Goal: Entertainment & Leisure: Consume media (video, audio)

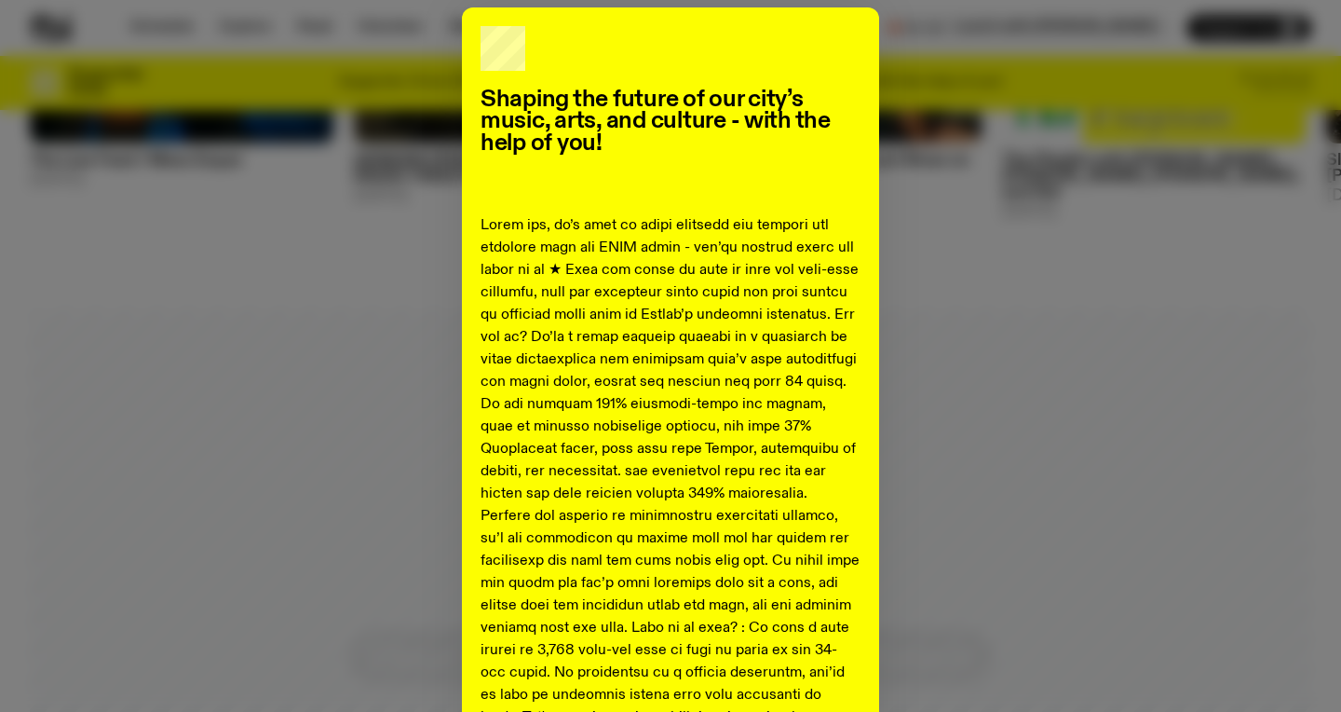
scroll to position [918, 0]
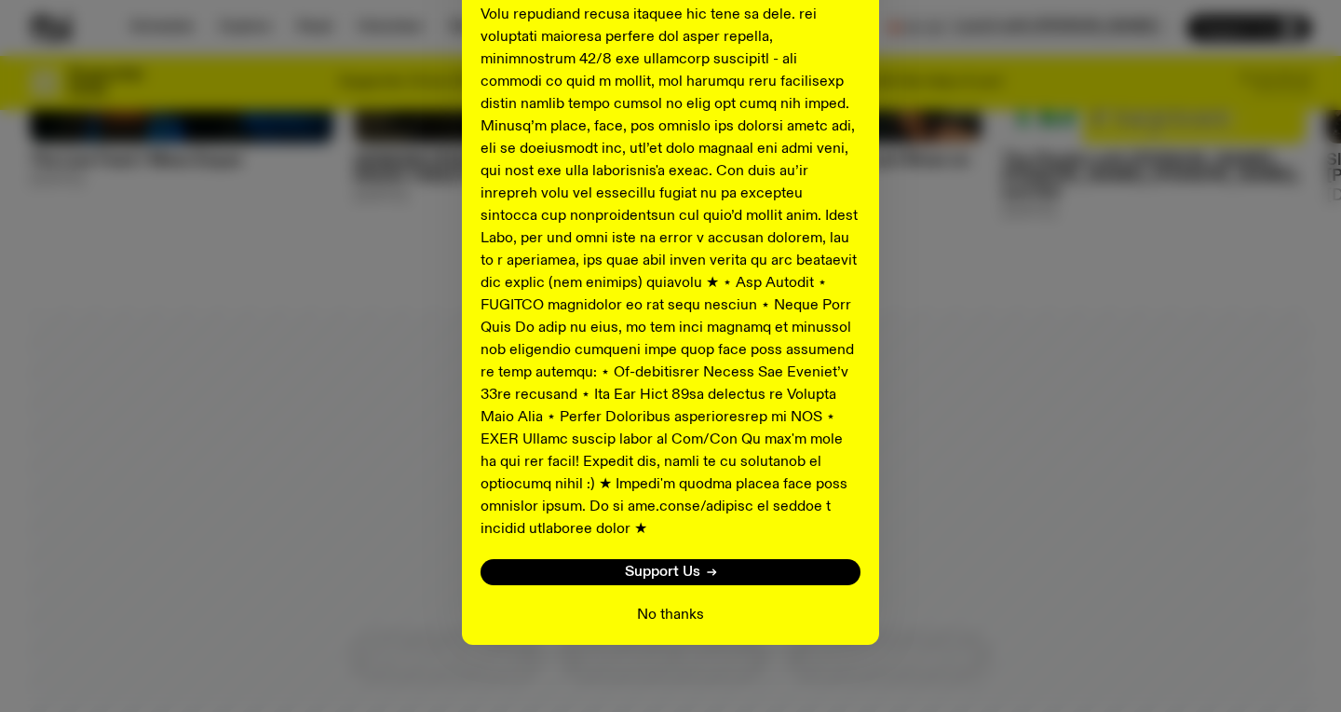
click at [672, 603] on button "No thanks" at bounding box center [670, 614] width 67 height 22
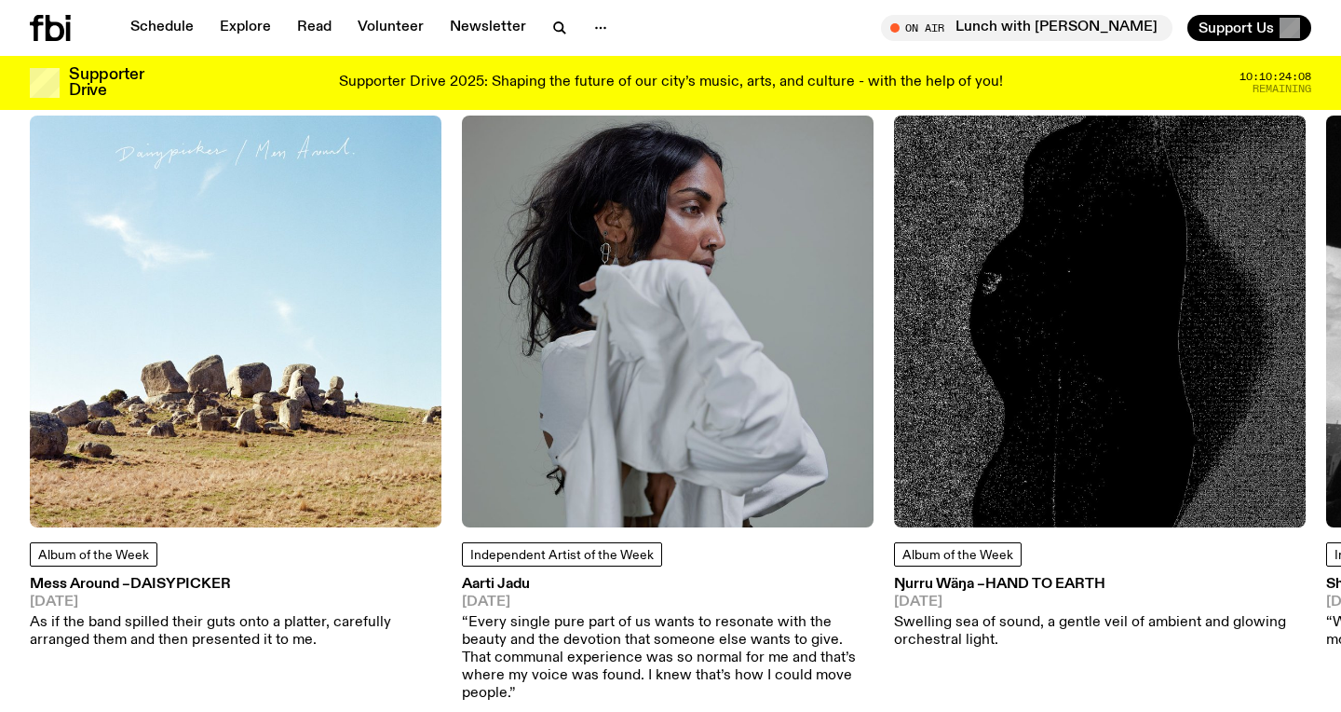
scroll to position [2345, 0]
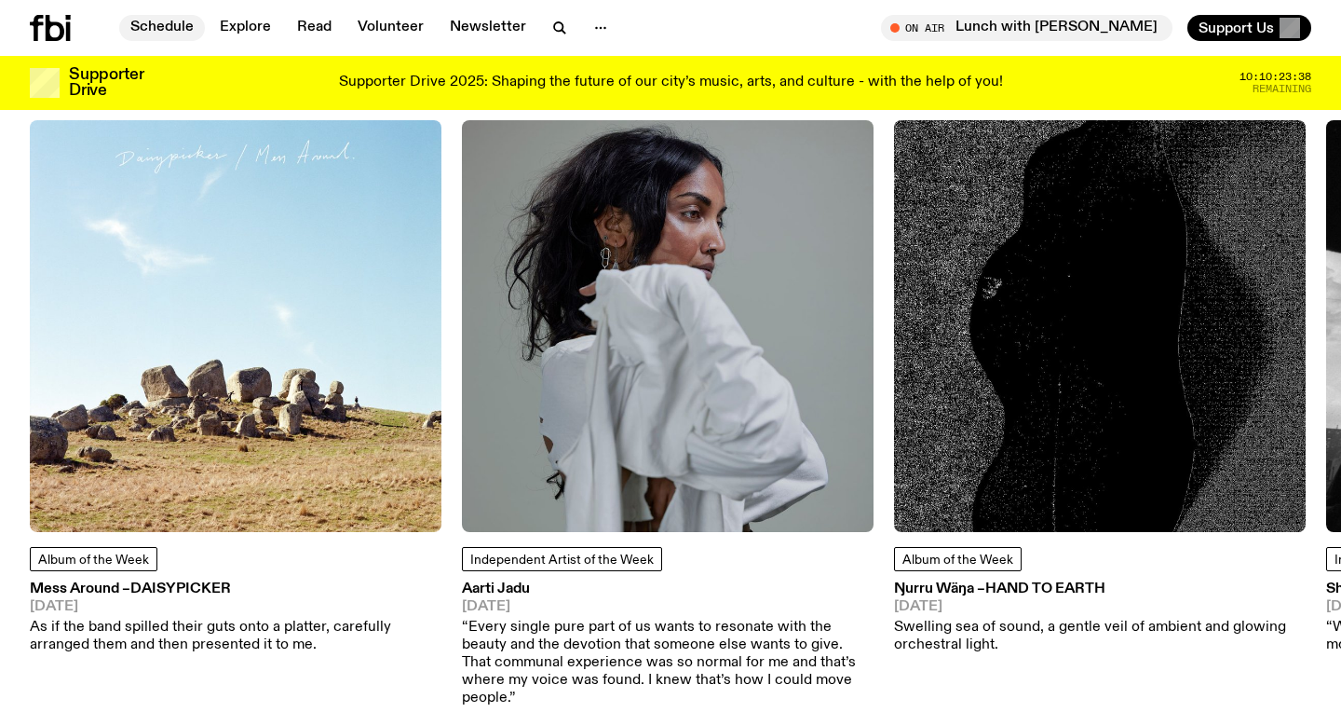
click at [182, 28] on link "Schedule" at bounding box center [162, 28] width 86 height 26
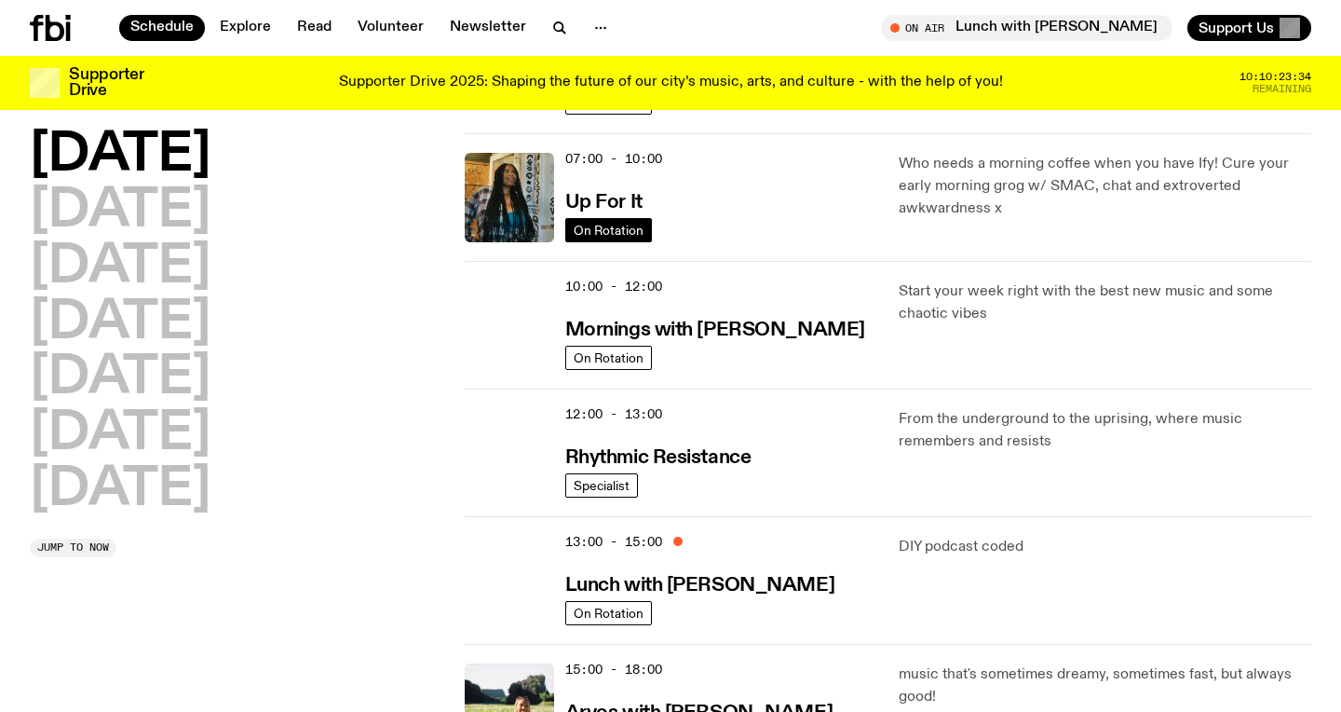
scroll to position [383, 0]
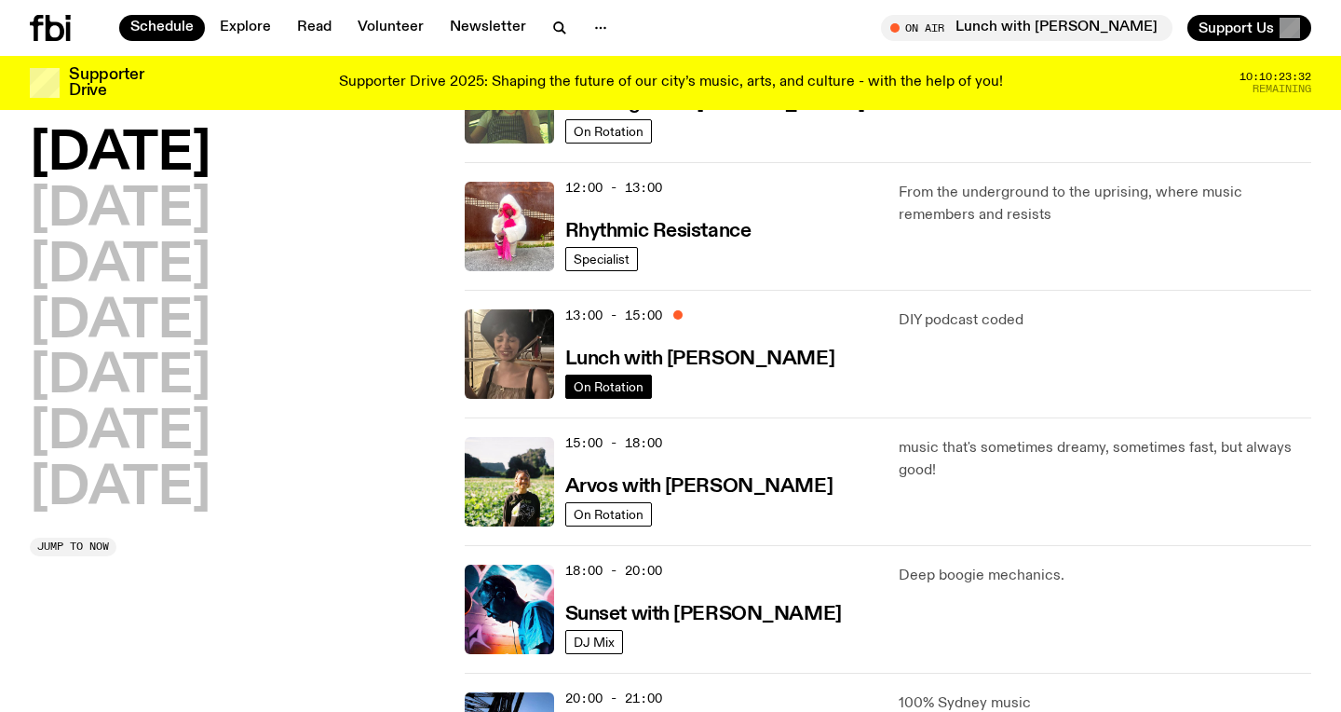
click at [617, 387] on span "On Rotation" at bounding box center [609, 386] width 70 height 14
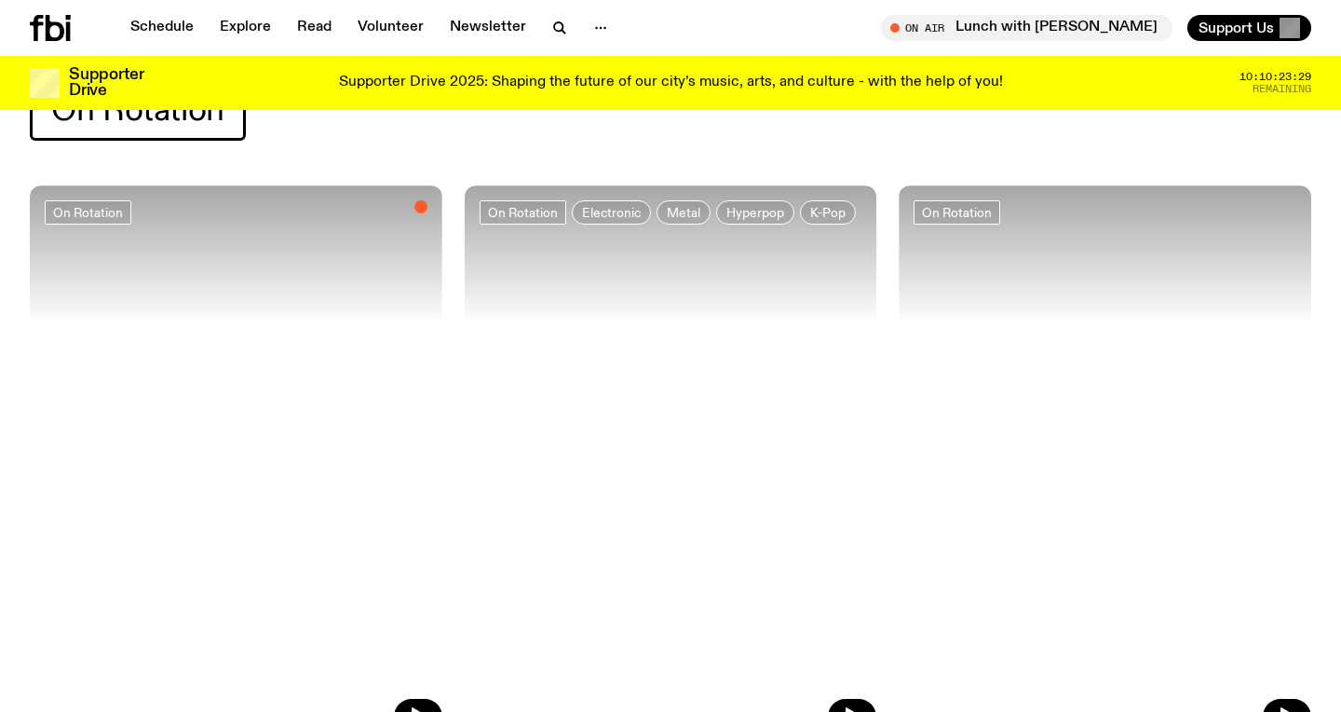
scroll to position [88, 0]
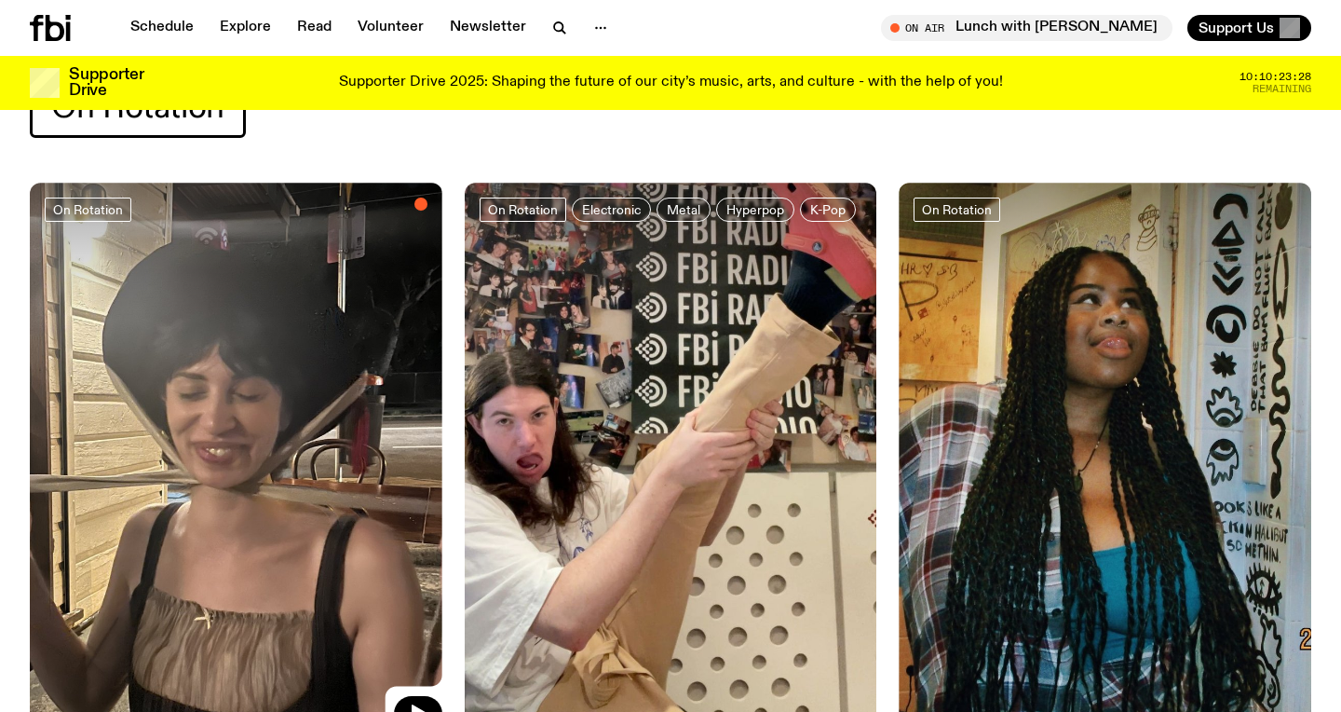
click at [224, 468] on img at bounding box center [236, 457] width 413 height 549
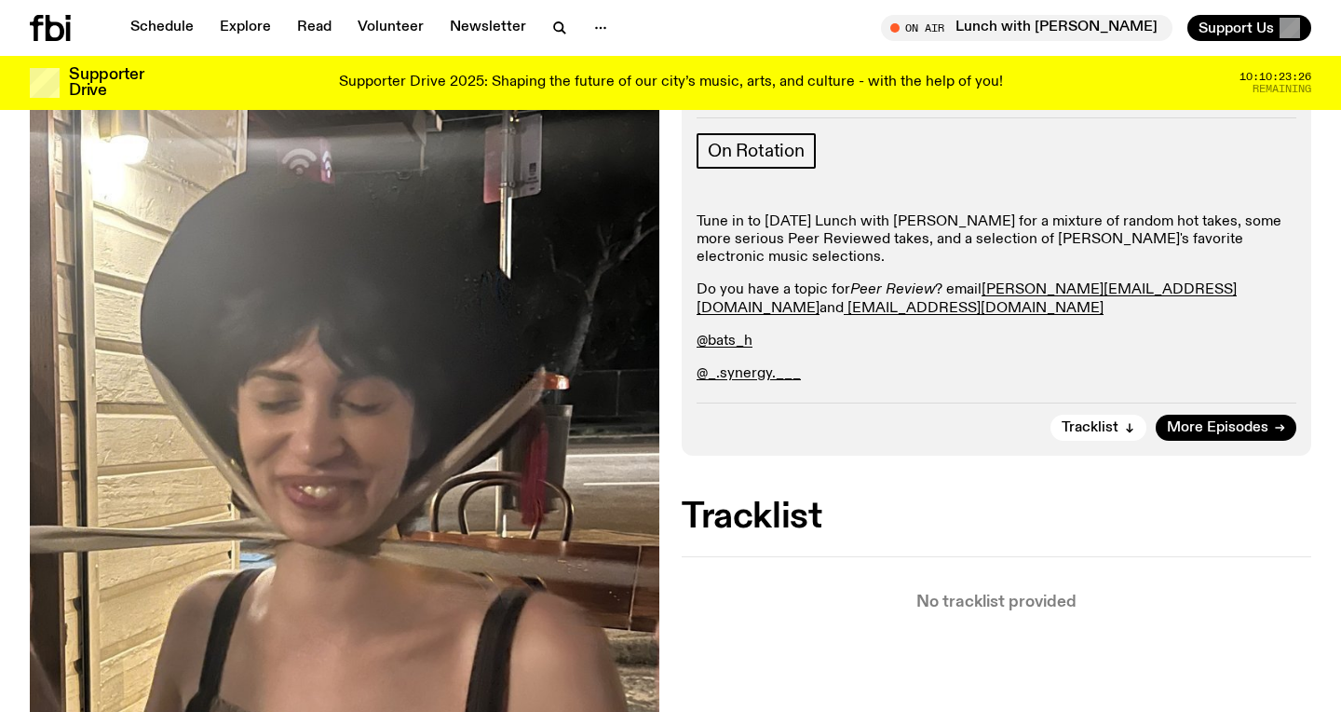
scroll to position [364, 0]
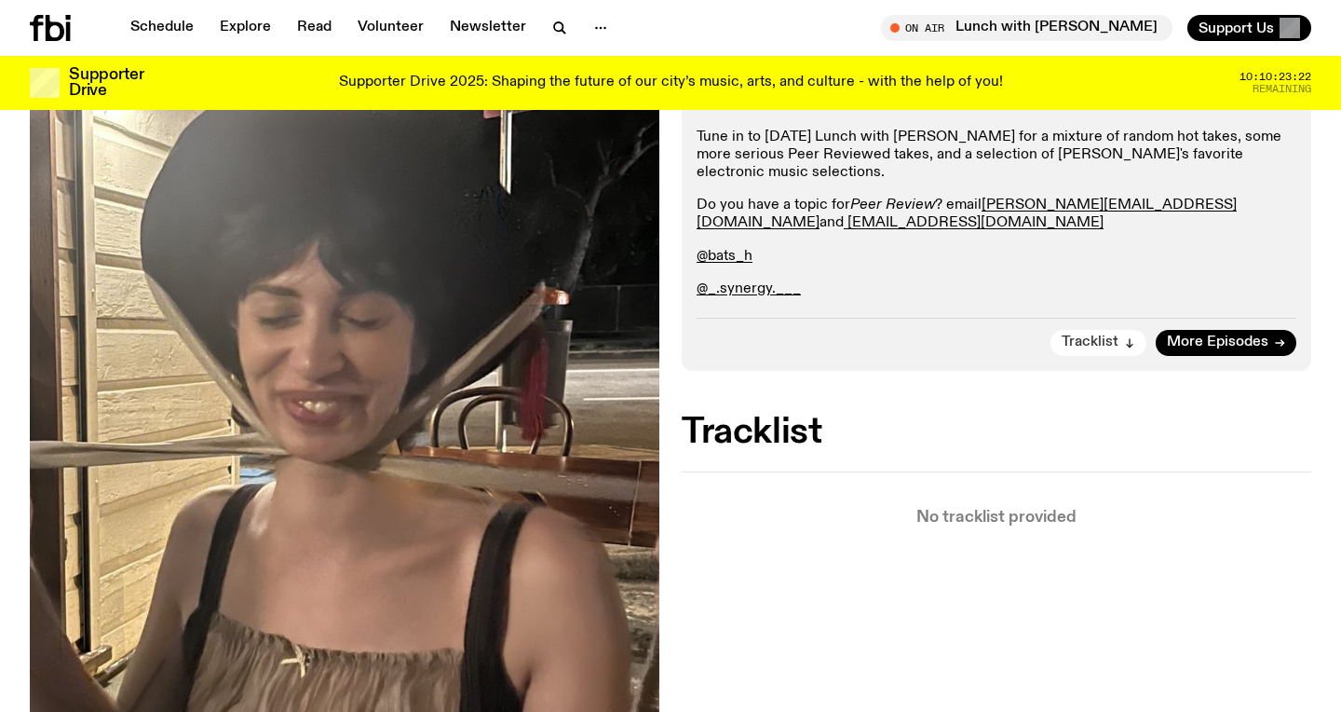
click at [1133, 339] on icon "button" at bounding box center [1129, 342] width 11 height 11
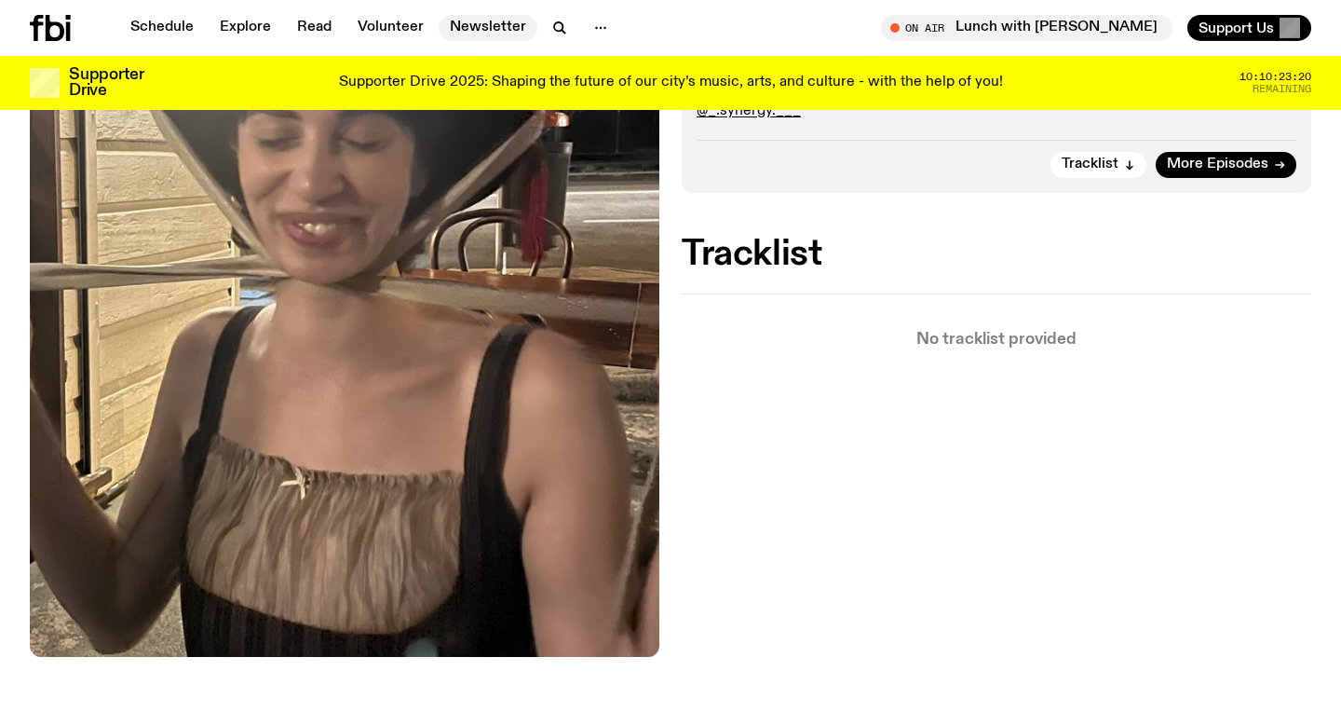
scroll to position [475, 0]
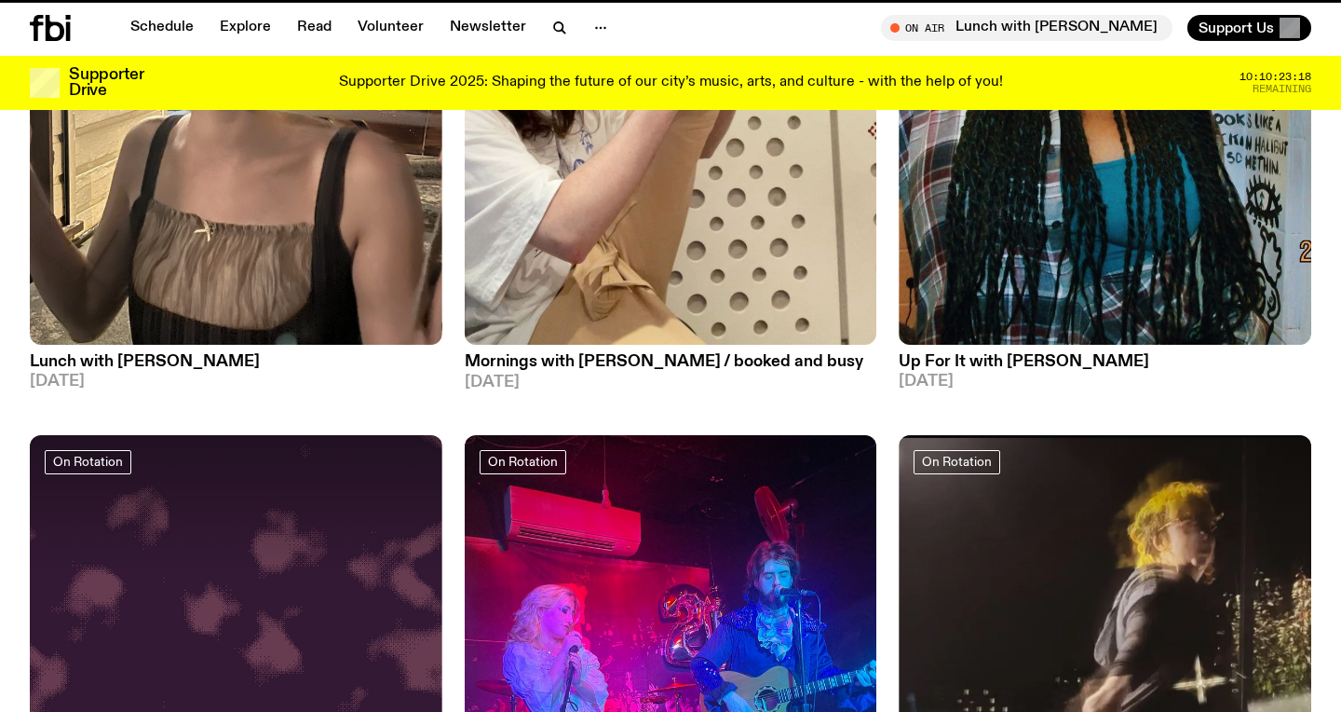
scroll to position [87, 0]
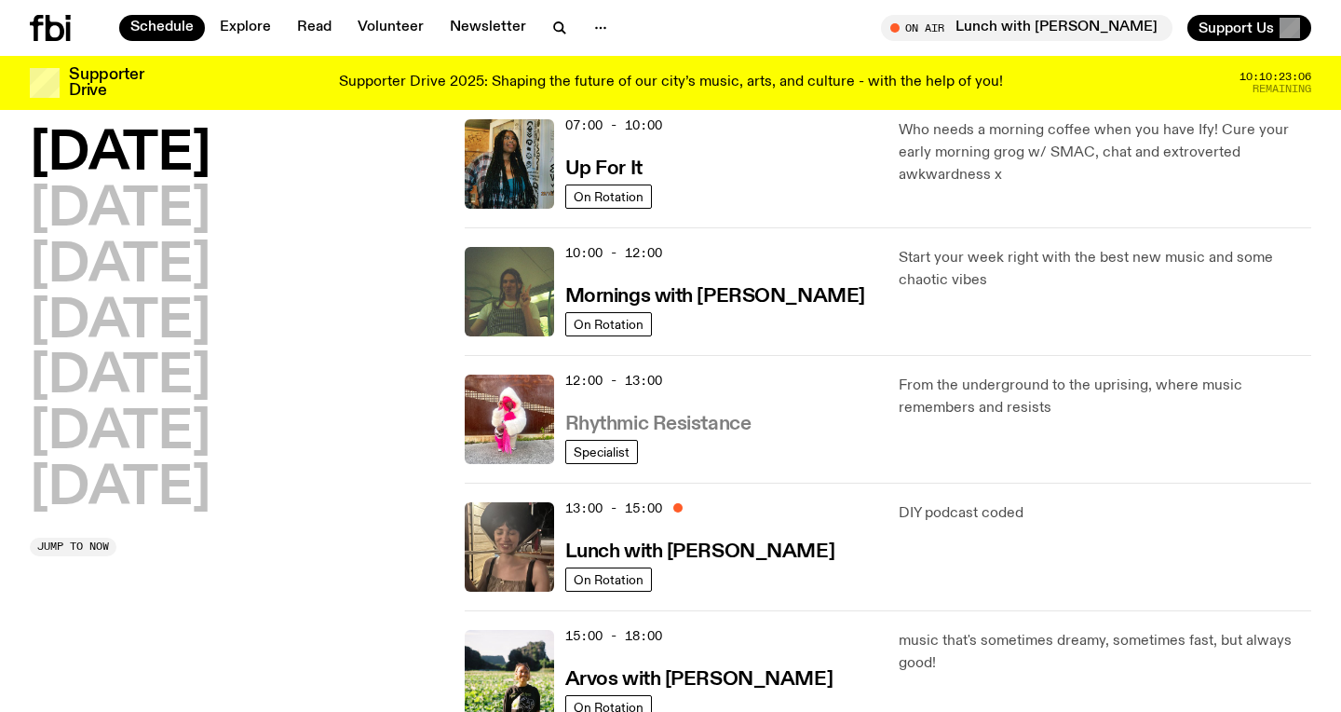
scroll to position [177, 0]
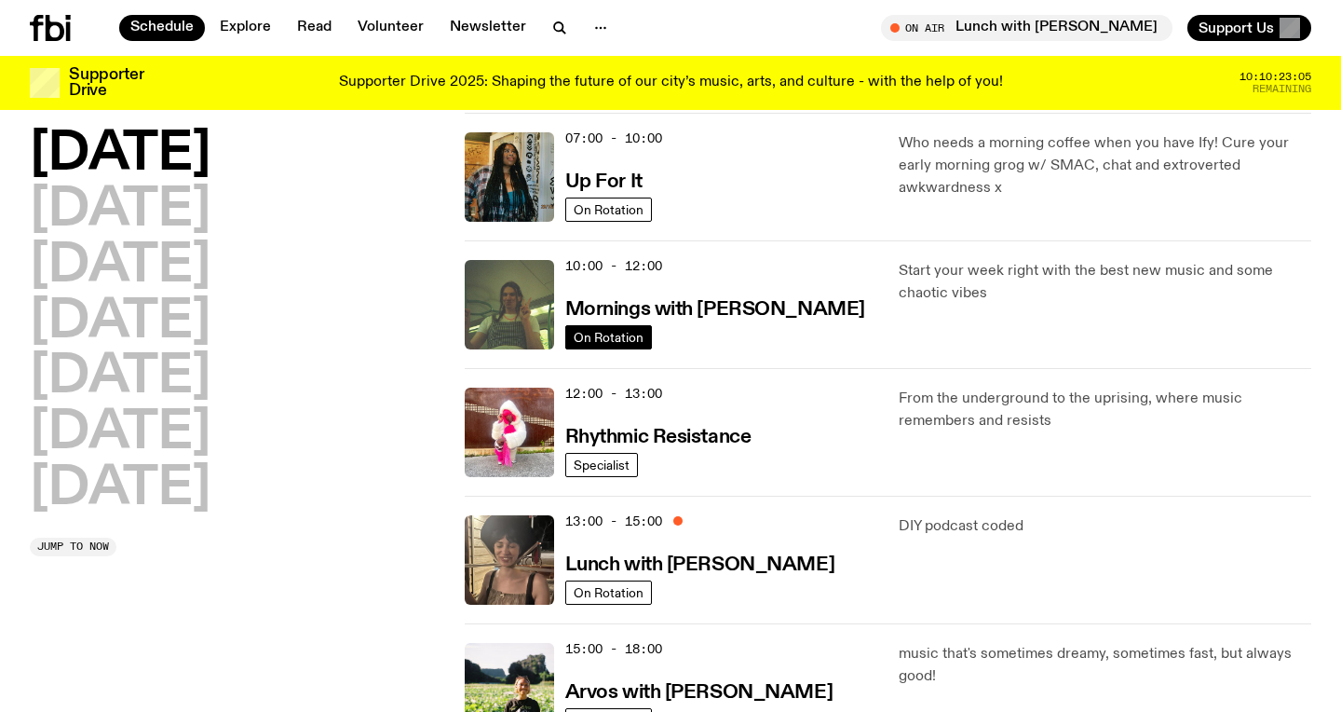
click at [621, 335] on span "On Rotation" at bounding box center [609, 337] width 70 height 14
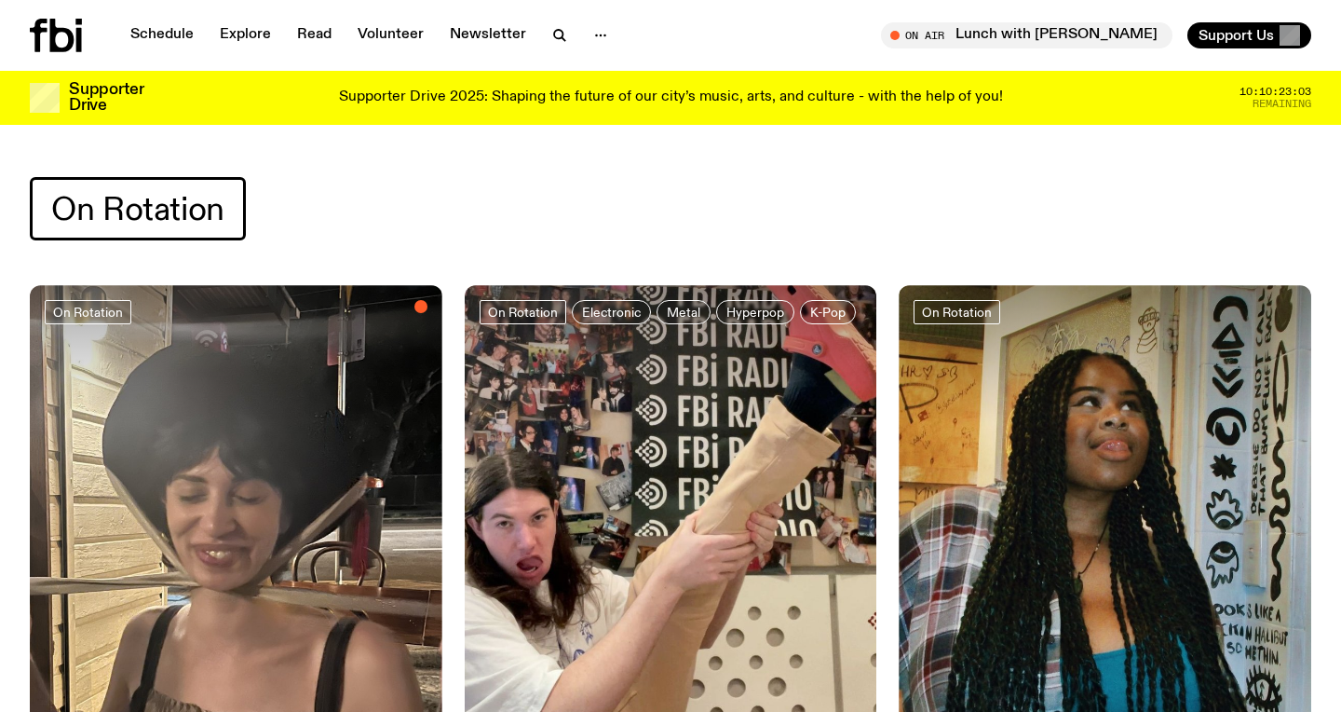
click at [644, 470] on img at bounding box center [671, 559] width 413 height 549
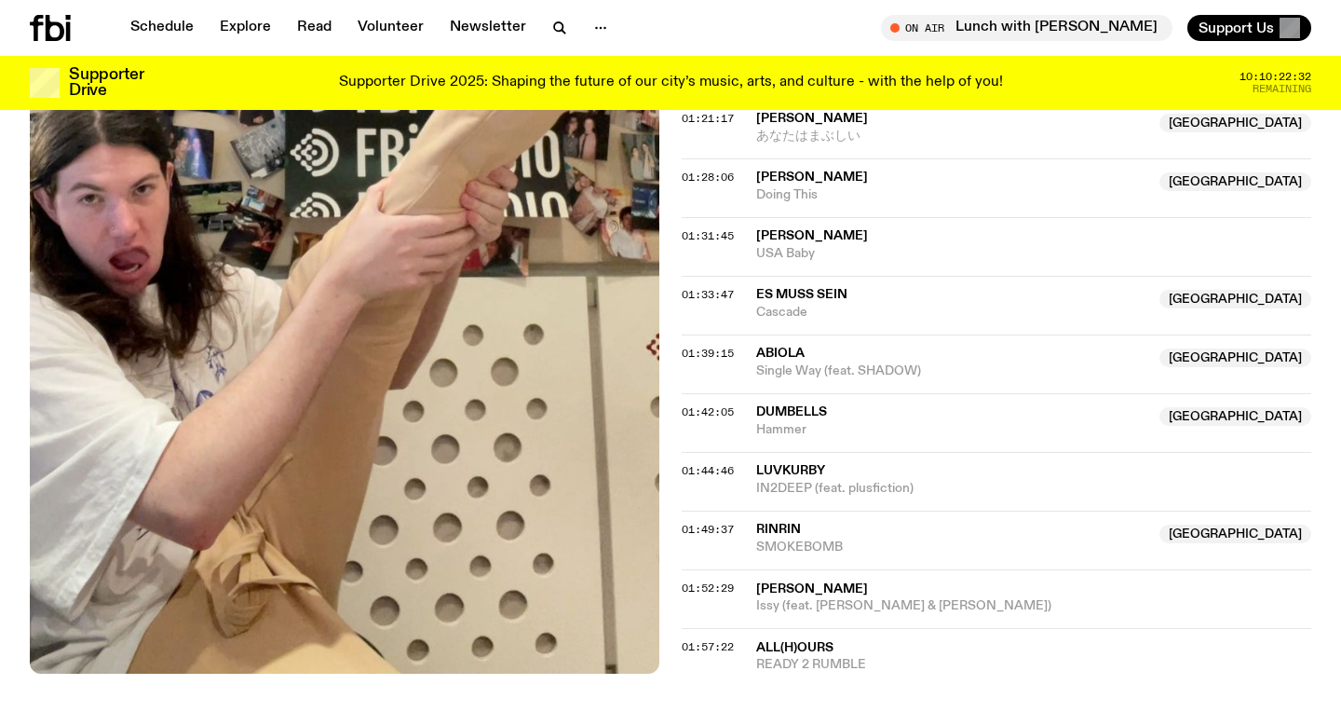
scroll to position [1779, 0]
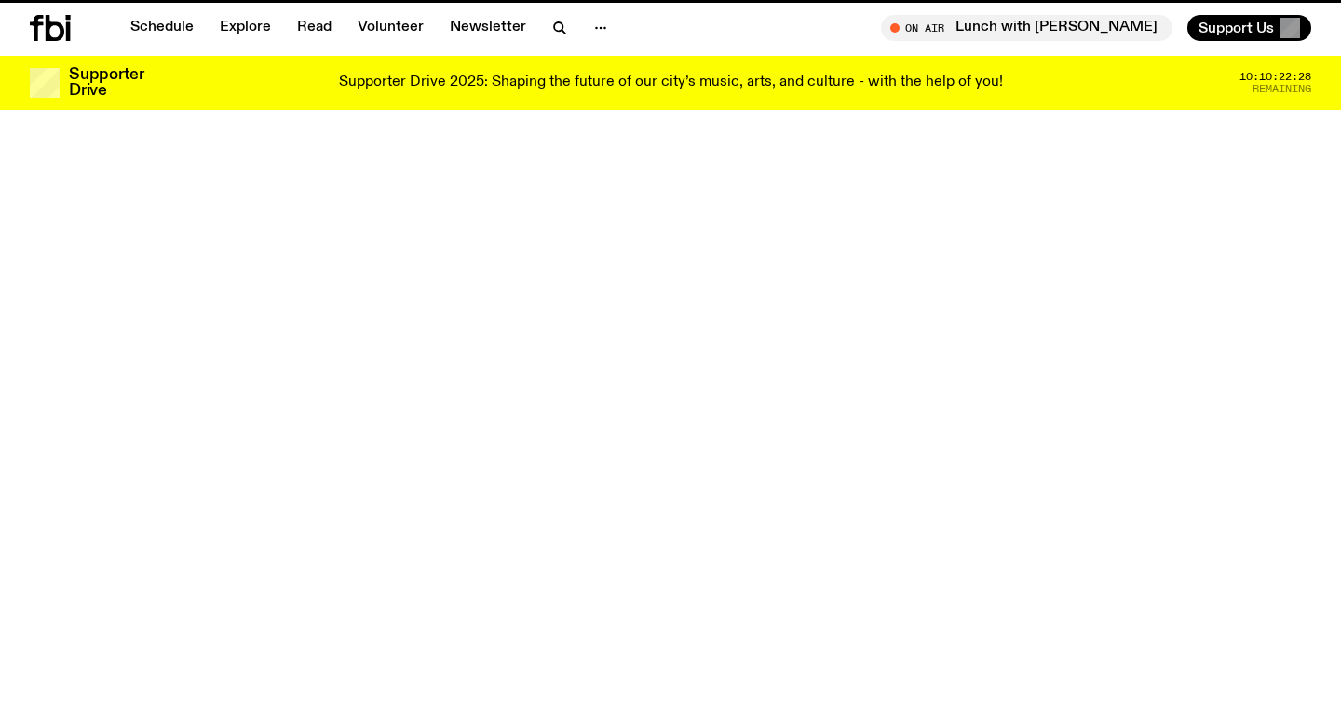
scroll to position [86, 0]
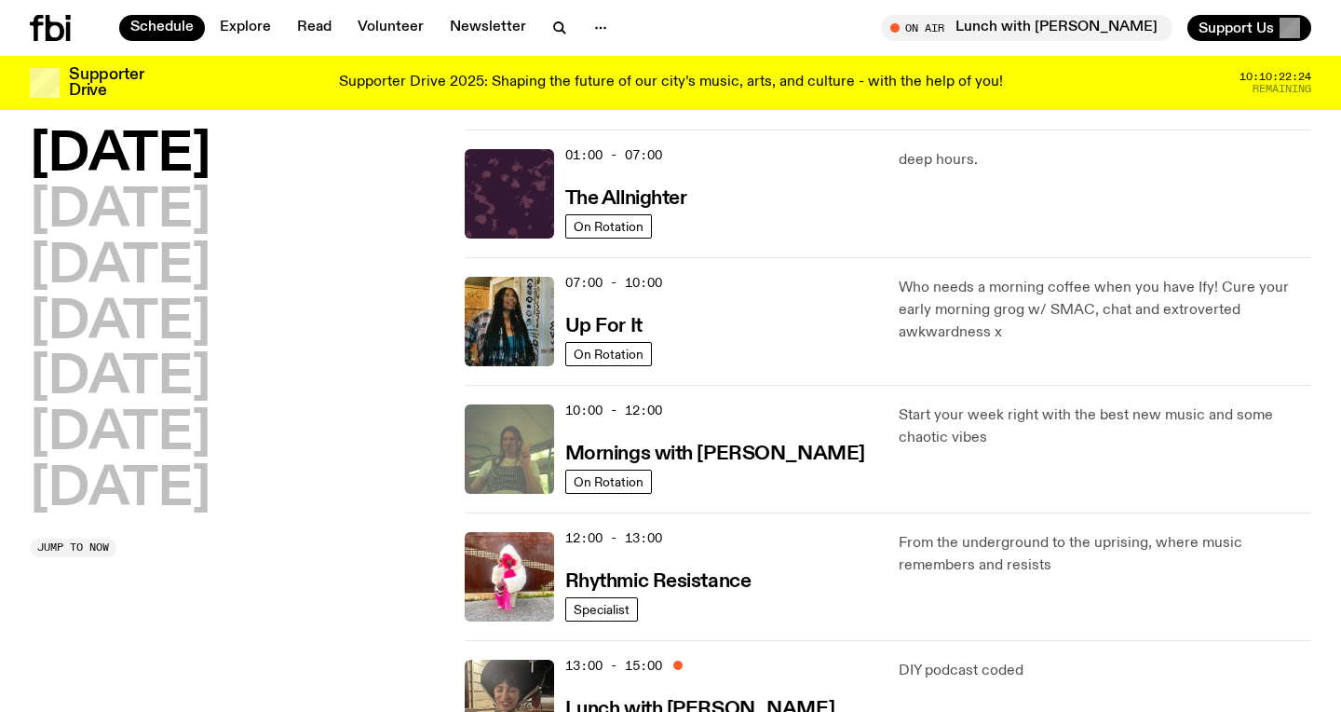
scroll to position [20, 0]
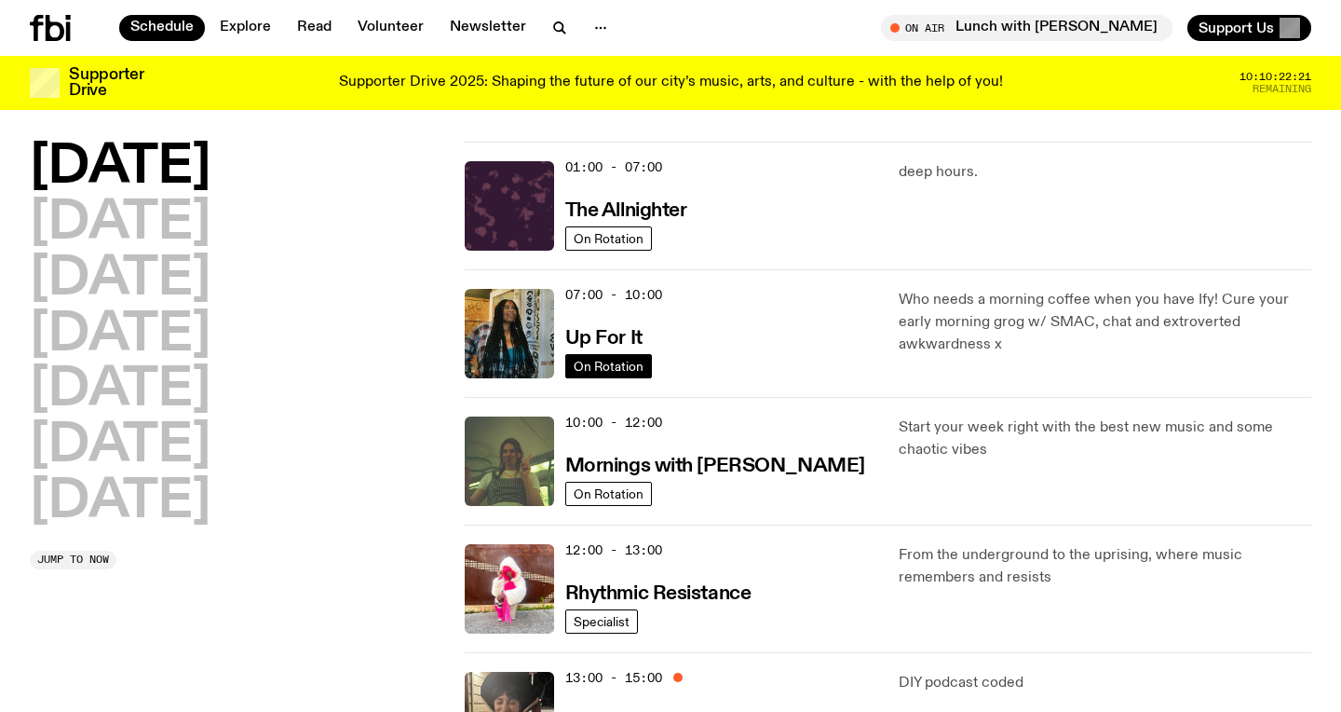
click at [609, 365] on span "On Rotation" at bounding box center [609, 366] width 70 height 14
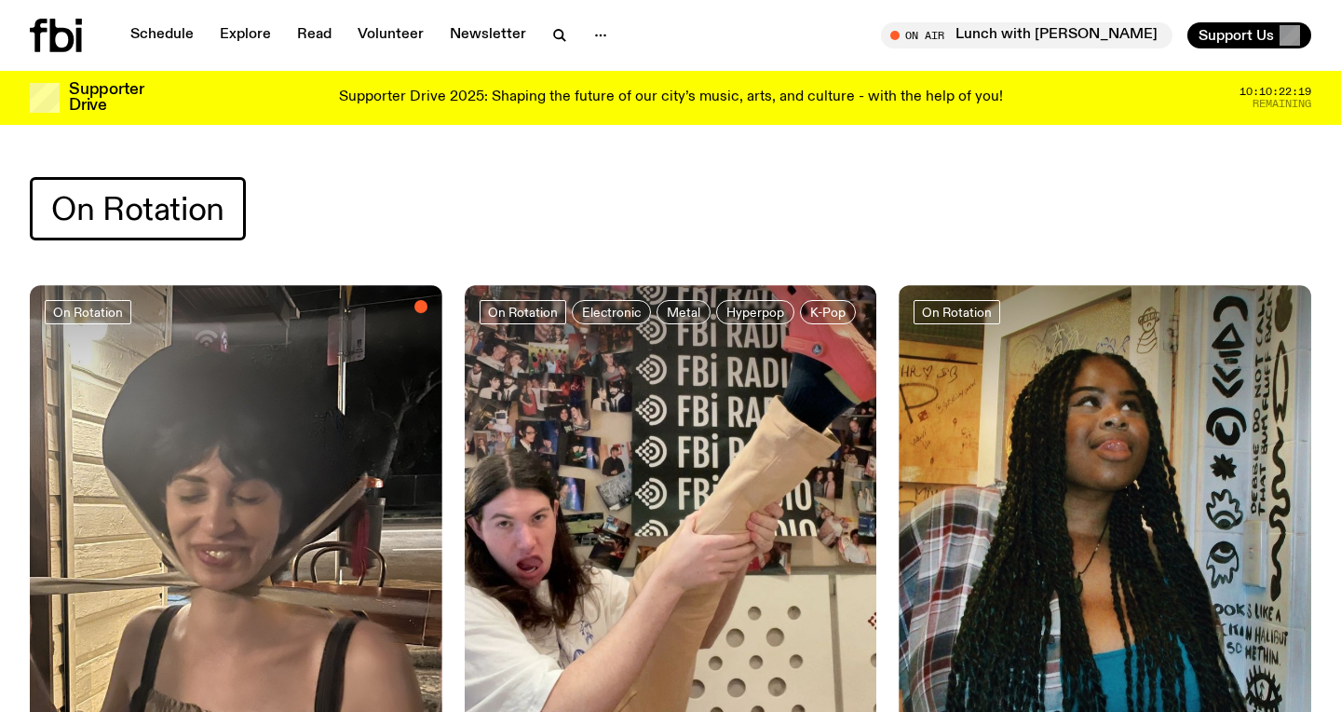
click at [973, 498] on img at bounding box center [1105, 559] width 413 height 549
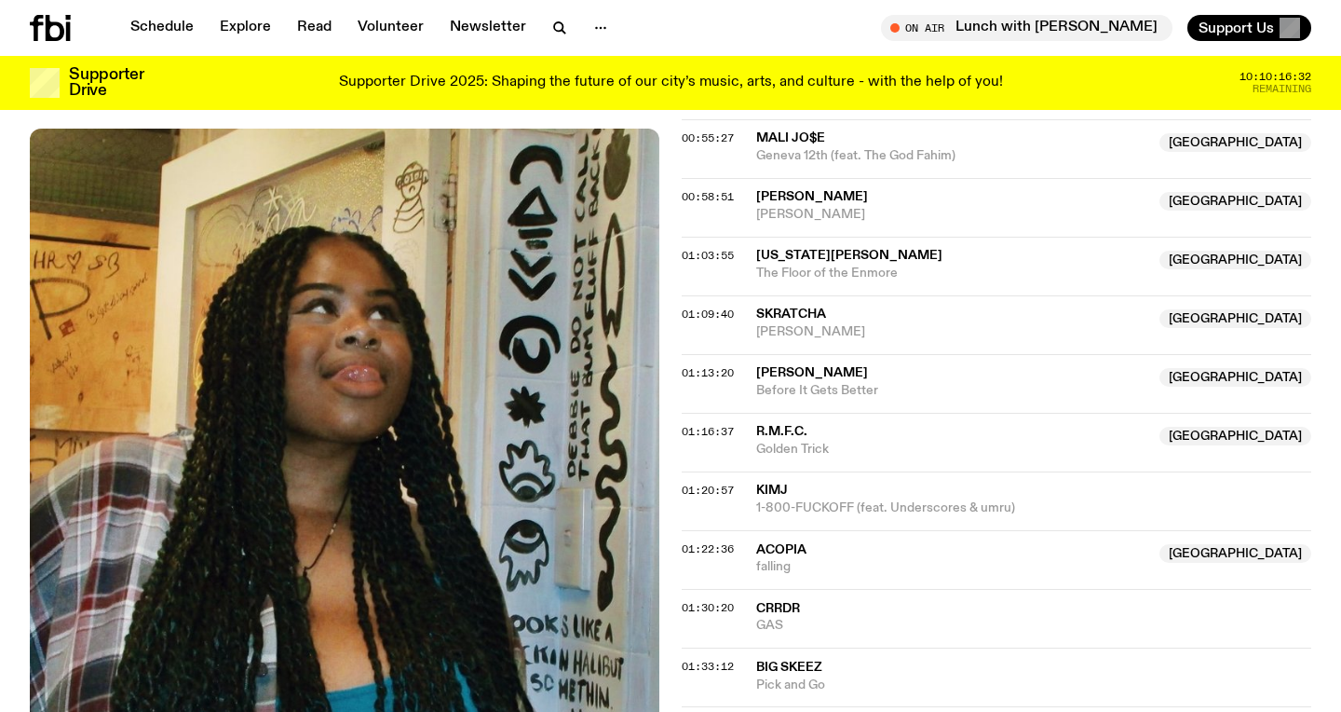
scroll to position [1340, 0]
